Goal: Task Accomplishment & Management: Manage account settings

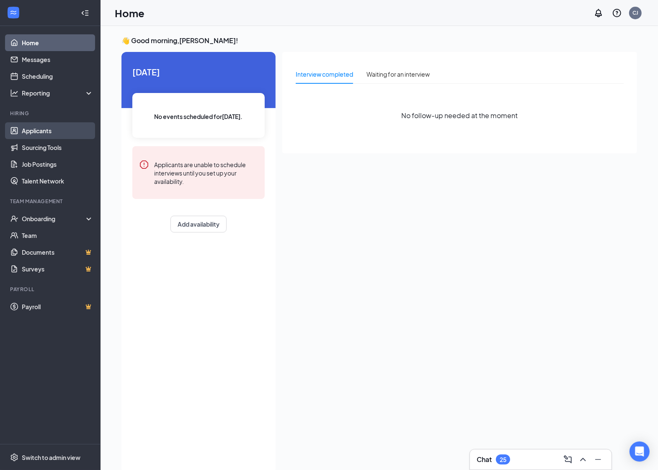
click at [22, 132] on link "Applicants" at bounding box center [58, 130] width 72 height 17
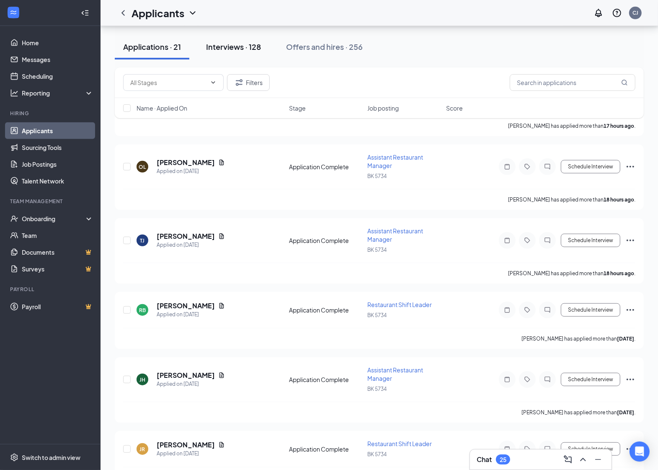
scroll to position [419, 0]
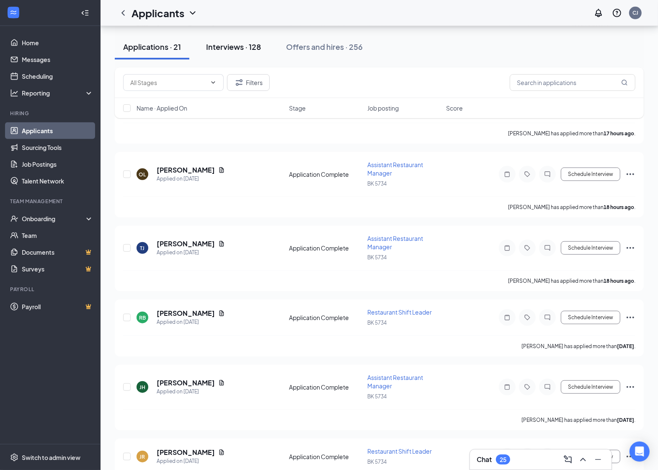
click at [217, 49] on div "Interviews · 128" at bounding box center [233, 46] width 55 height 10
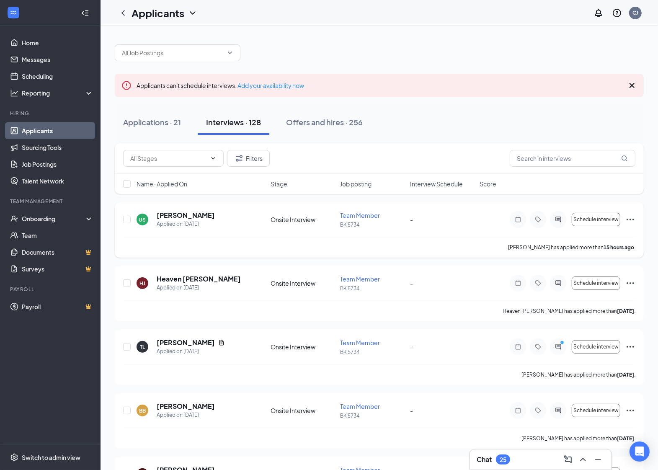
click at [631, 216] on icon "Ellipses" at bounding box center [631, 220] width 10 height 10
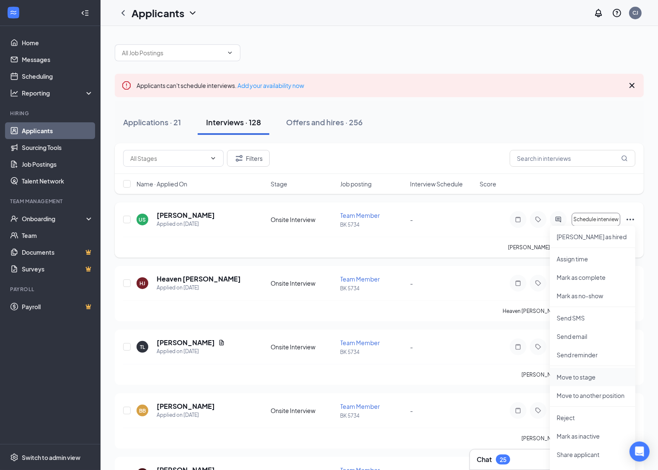
click at [577, 371] on li "Move to stage" at bounding box center [592, 377] width 85 height 18
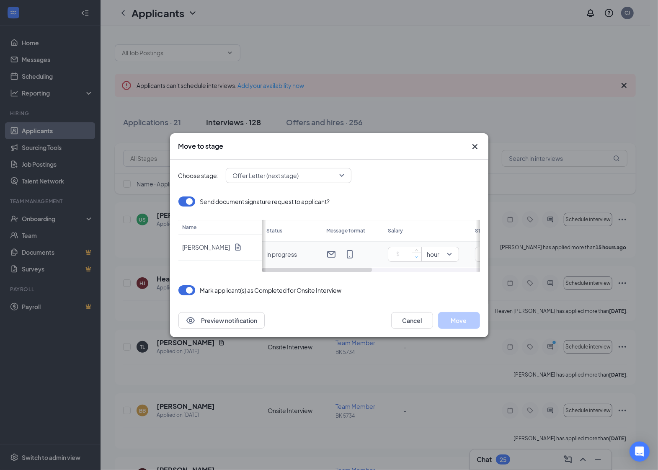
type input "0"
click at [414, 259] on span "down" at bounding box center [416, 257] width 5 height 5
click at [407, 256] on input "0" at bounding box center [406, 254] width 29 height 13
drag, startPoint x: 355, startPoint y: 269, endPoint x: 329, endPoint y: 268, distance: 25.6
click at [396, 267] on div "Status Message format Salary Start date Expires [DATE] Month dd yyyy in progres…" at bounding box center [371, 246] width 218 height 52
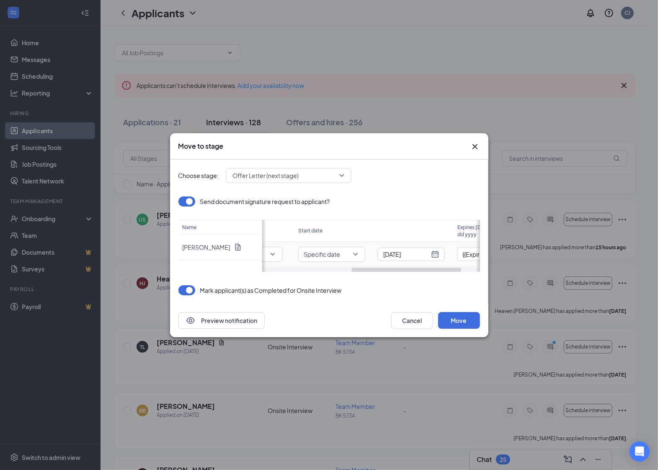
drag, startPoint x: 330, startPoint y: 269, endPoint x: 378, endPoint y: 264, distance: 48.4
click at [378, 264] on div "Status Message format Salary Start date Expires [DATE] Month dd yyyy in progres…" at bounding box center [371, 246] width 218 height 52
click at [352, 254] on span "Specific date" at bounding box center [331, 254] width 56 height 9
type input "13"
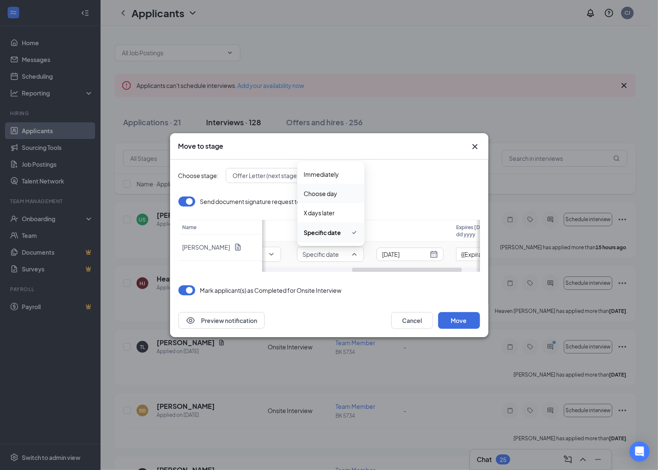
click at [336, 192] on span "Choose day" at bounding box center [321, 193] width 34 height 9
click at [427, 255] on span "[DATE]" at bounding box center [406, 254] width 53 height 13
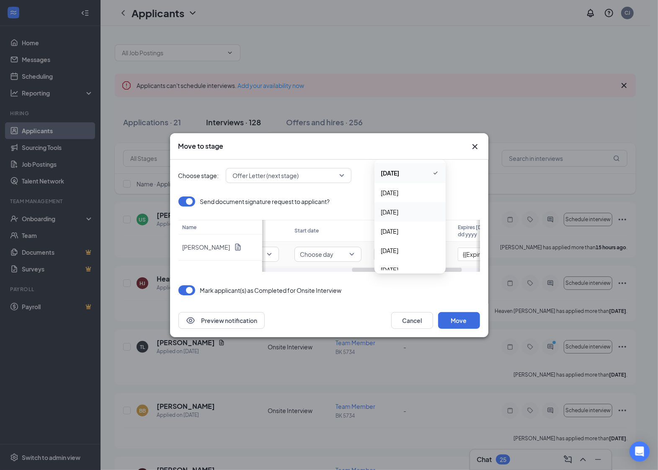
click at [399, 212] on span "[DATE]" at bounding box center [390, 211] width 18 height 9
drag, startPoint x: 398, startPoint y: 268, endPoint x: 450, endPoint y: 269, distance: 51.6
click at [456, 266] on div "Status Message format Salary Start date Expires [DATE] Month dd yyyy in progres…" at bounding box center [371, 246] width 218 height 52
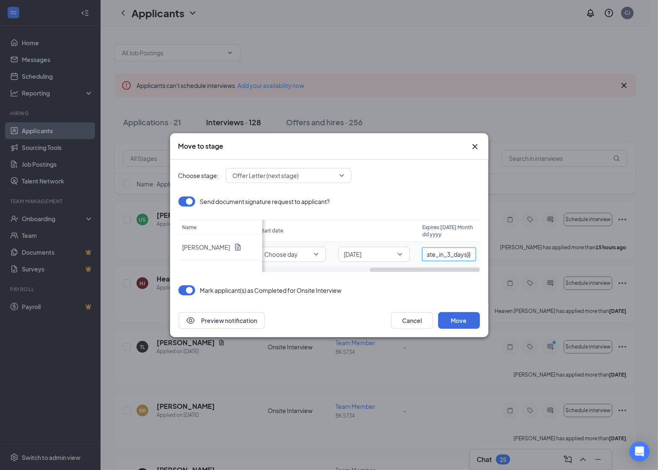
scroll to position [0, 0]
drag, startPoint x: 474, startPoint y: 251, endPoint x: 314, endPoint y: 234, distance: 161.0
click at [314, 234] on table "Status Message format Salary Start date Expires [DATE] Month dd yyyy in progres…" at bounding box center [265, 243] width 432 height 47
type input "_"
type input "[DATE]"
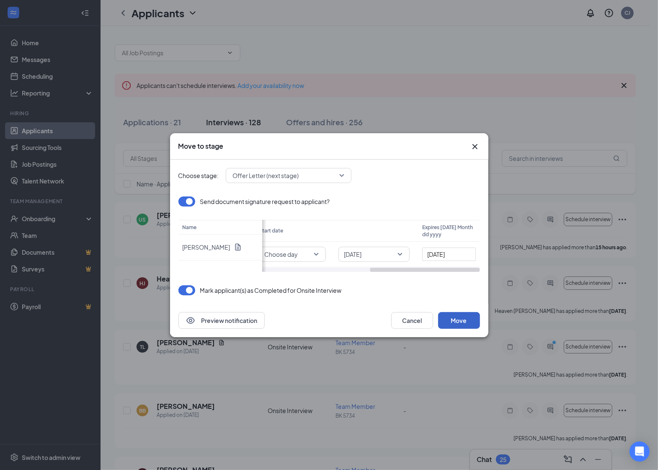
click at [448, 325] on button "Move" at bounding box center [459, 320] width 42 height 17
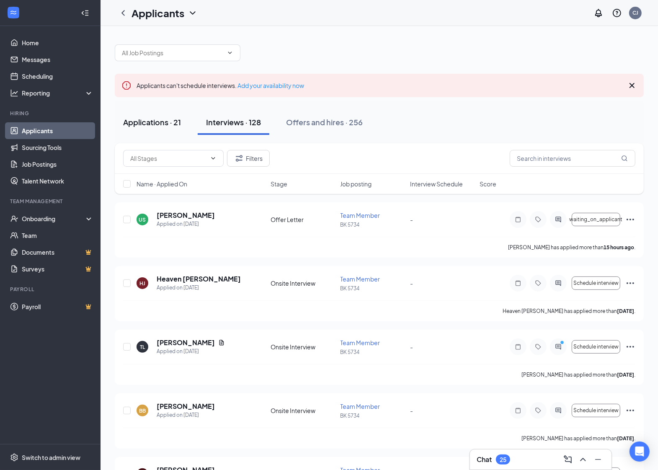
click at [140, 115] on button "Applications · 21" at bounding box center [152, 122] width 75 height 25
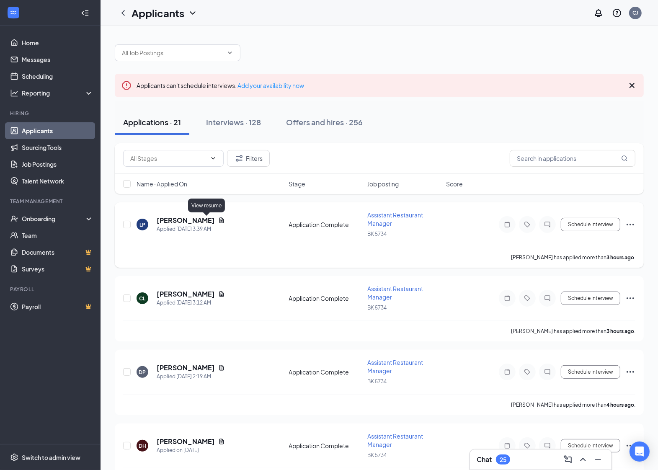
click at [220, 220] on icon "Document" at bounding box center [222, 219] width 5 height 5
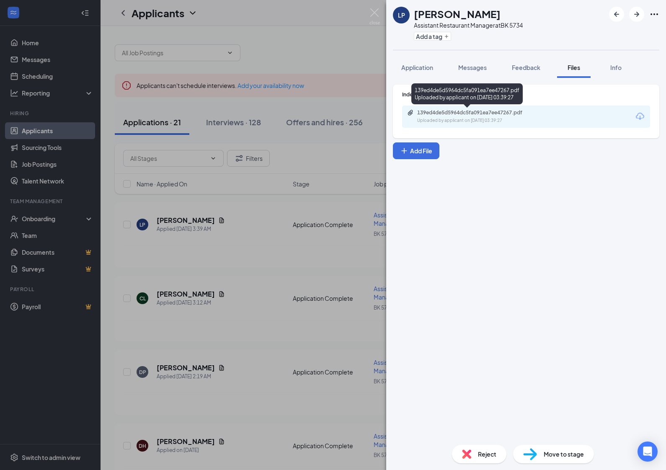
click at [484, 111] on div "139ed4de5d5964dc5fa091ea7ee47267.pdf" at bounding box center [475, 112] width 117 height 7
click at [312, 129] on div "LP [PERSON_NAME] Assistant Restaurant Manager at [GEOGRAPHIC_DATA] 5734 Add a t…" at bounding box center [333, 235] width 666 height 470
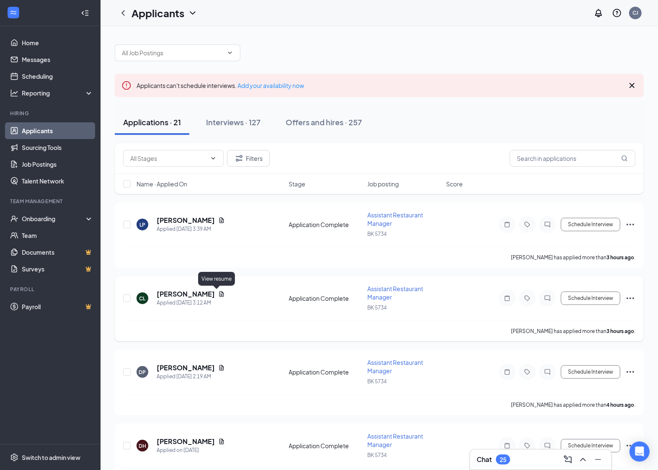
click at [218, 295] on icon "Document" at bounding box center [221, 294] width 7 height 7
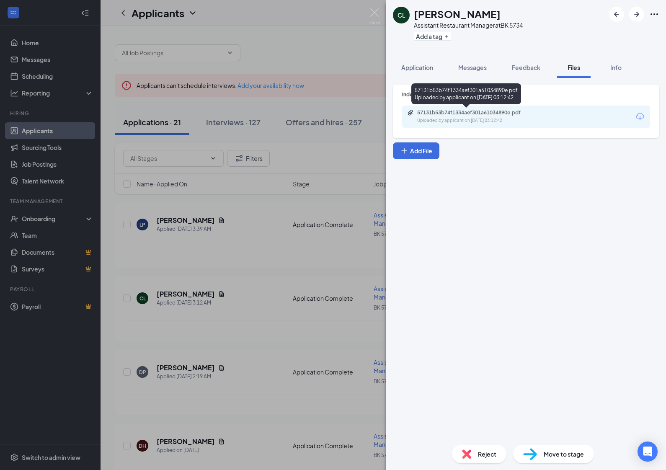
click at [407, 118] on div "57131b53b74f1334aef301a61034890e.pdf Uploaded by applicant on [DATE] 03:12:42" at bounding box center [475, 116] width 136 height 15
click at [258, 282] on div "CL [PERSON_NAME] Assistant Restaurant Manager at [GEOGRAPHIC_DATA] 5734 Add a t…" at bounding box center [333, 235] width 666 height 470
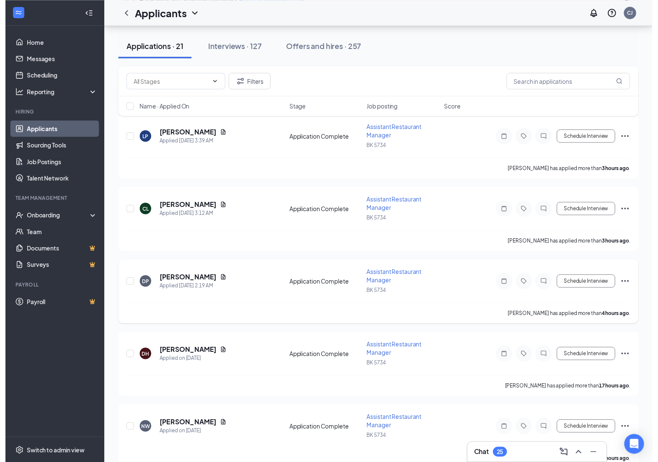
scroll to position [105, 0]
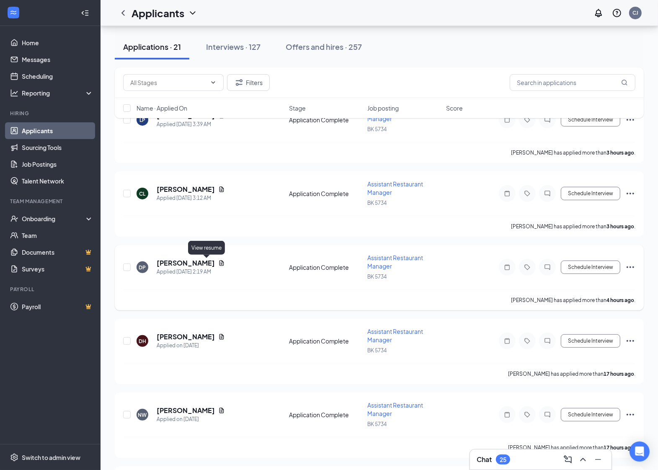
click at [218, 262] on icon "Document" at bounding box center [221, 263] width 7 height 7
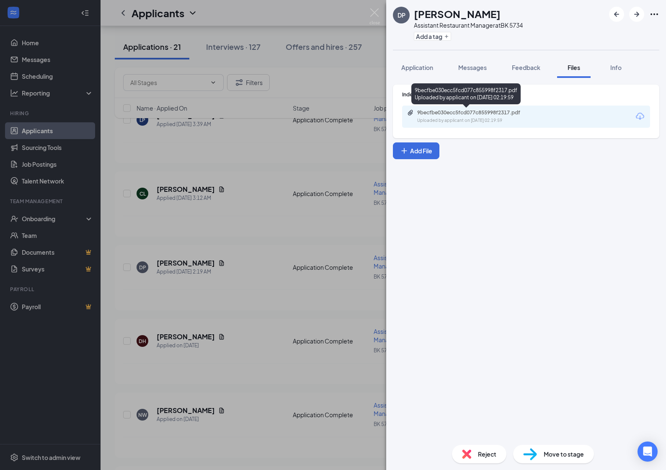
drag, startPoint x: 412, startPoint y: 118, endPoint x: 413, endPoint y: 102, distance: 16.4
click at [412, 118] on div "9becfbe030ecc5fcd077c855998f2317.pdf Uploaded by applicant on [DATE] 02:19:59" at bounding box center [475, 116] width 136 height 15
click at [294, 197] on div "DP [PERSON_NAME] Assistant Restaurant Manager at [GEOGRAPHIC_DATA] 5734 Add a t…" at bounding box center [333, 235] width 666 height 470
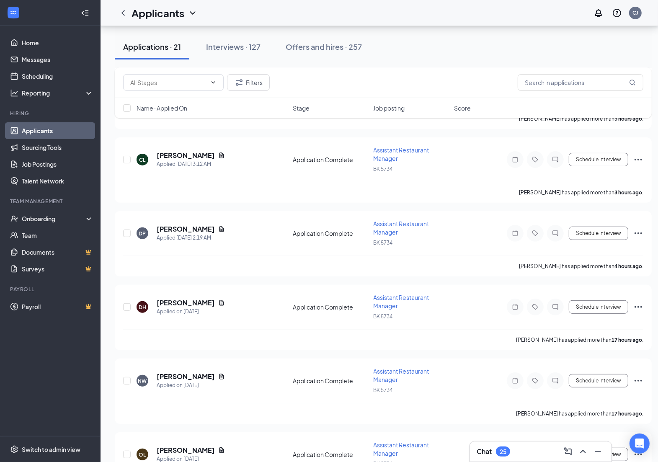
scroll to position [157, 0]
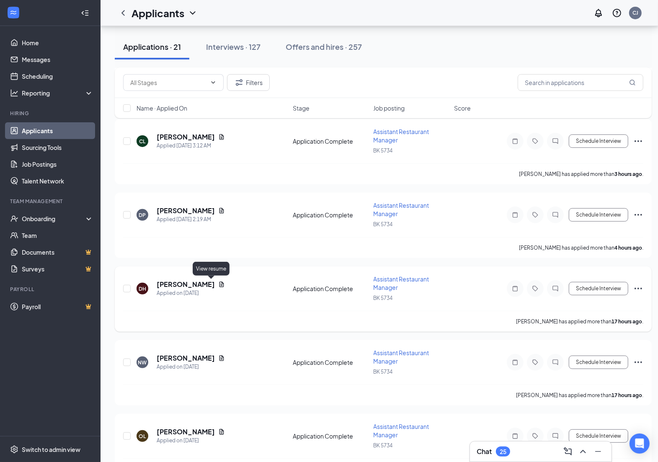
click at [218, 282] on icon "Document" at bounding box center [221, 284] width 7 height 7
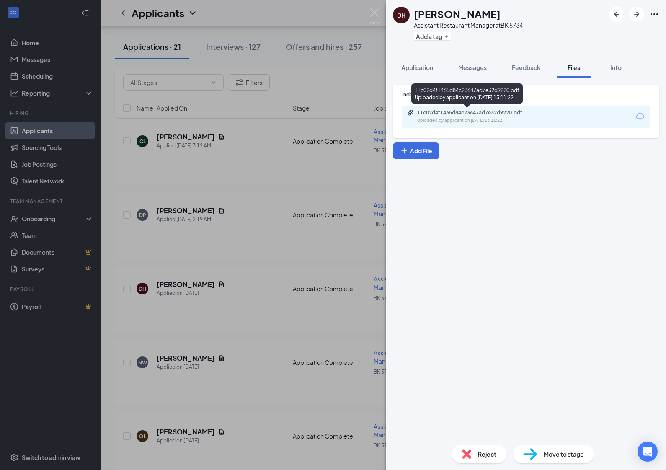
click at [415, 110] on div "11c02d4f1465d84c23647ad7e32d9220.pdf" at bounding box center [475, 112] width 136 height 7
click at [277, 270] on div "DH [PERSON_NAME] Assistant Restaurant Manager at BK 5734 Add a tag Application …" at bounding box center [333, 235] width 666 height 470
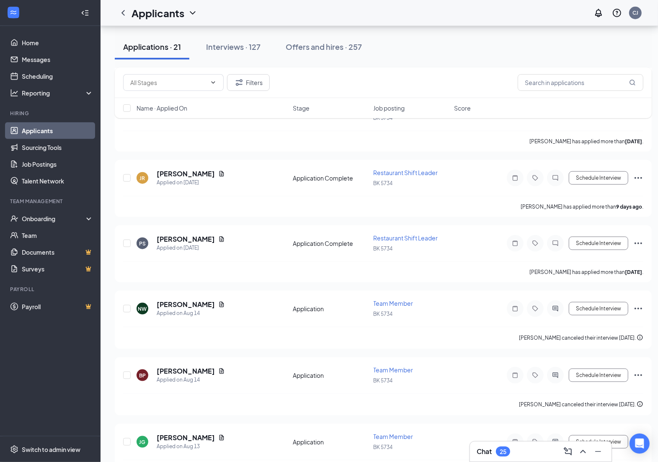
scroll to position [524, 0]
